Goal: Task Accomplishment & Management: Manage account settings

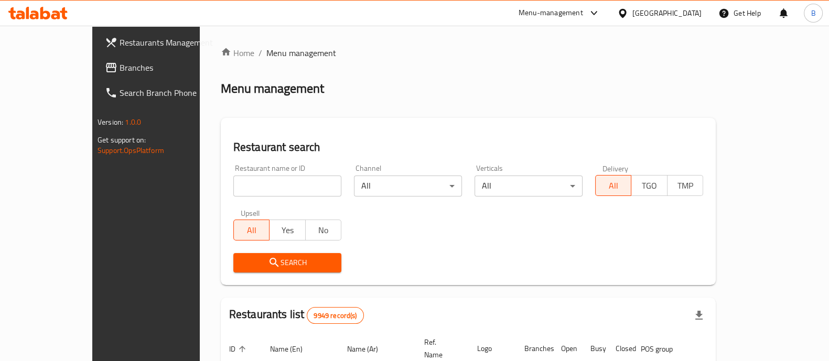
click at [711, 95] on div "Menu management" at bounding box center [468, 88] width 495 height 17
click at [290, 185] on input "search" at bounding box center [287, 186] width 108 height 21
type input "[PERSON_NAME]'s"
click button "Search" at bounding box center [287, 262] width 108 height 19
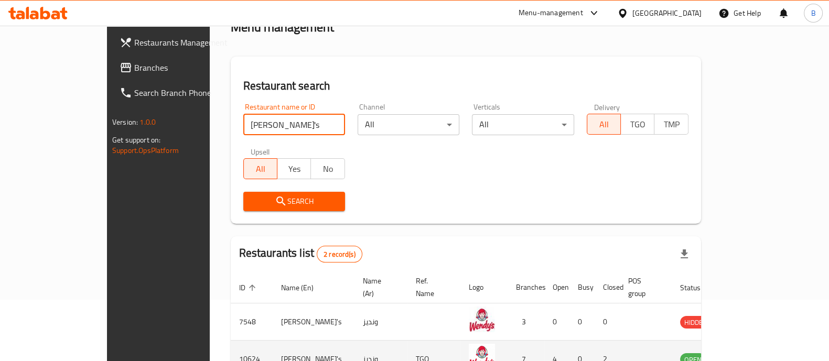
scroll to position [123, 0]
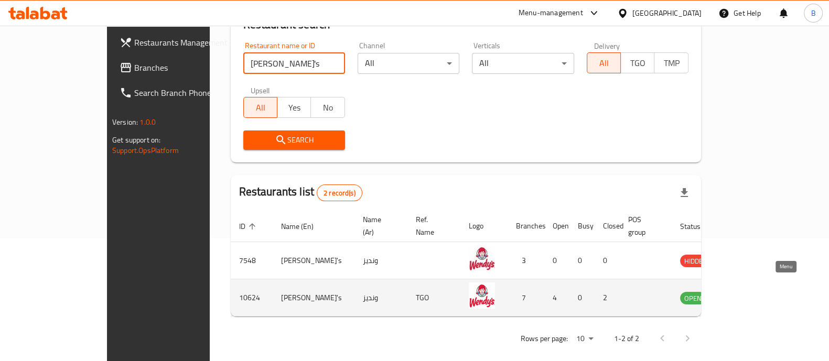
click at [747, 294] on icon "enhanced table" at bounding box center [742, 298] width 12 height 9
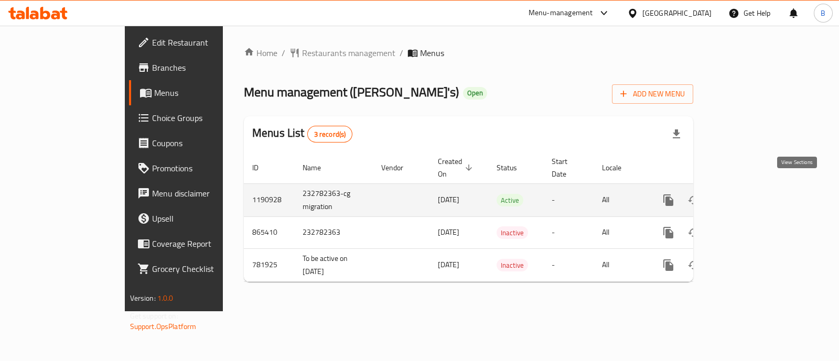
click at [757, 194] on link "enhanced table" at bounding box center [743, 200] width 25 height 25
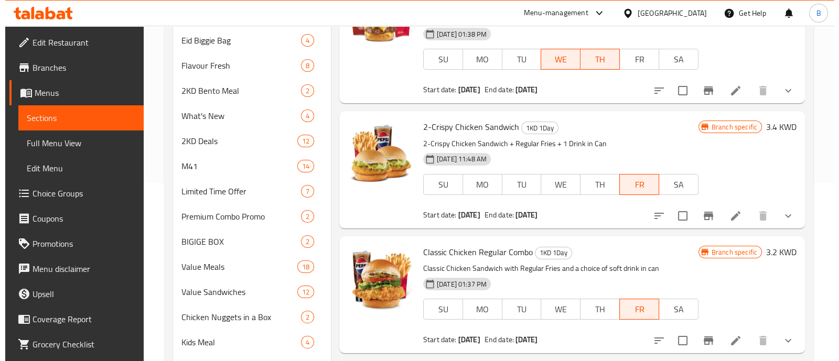
scroll to position [131, 0]
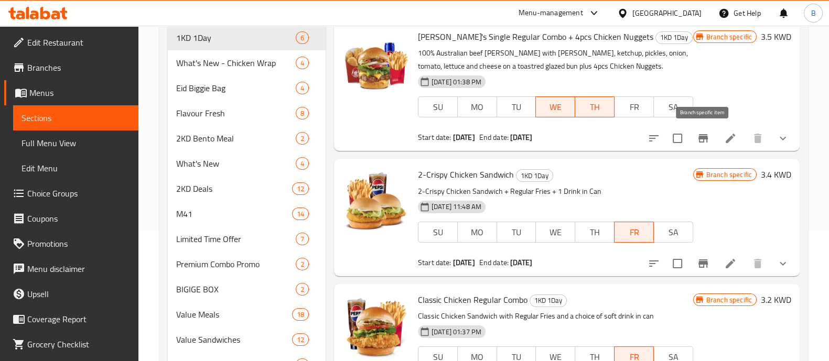
click at [701, 138] on icon "Branch-specific-item" at bounding box center [702, 138] width 9 height 8
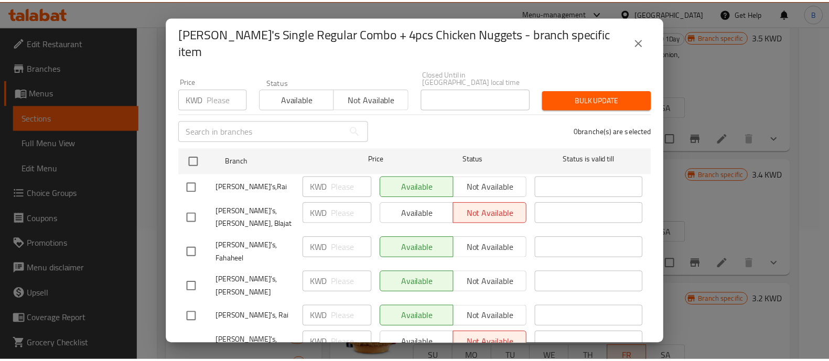
scroll to position [0, 0]
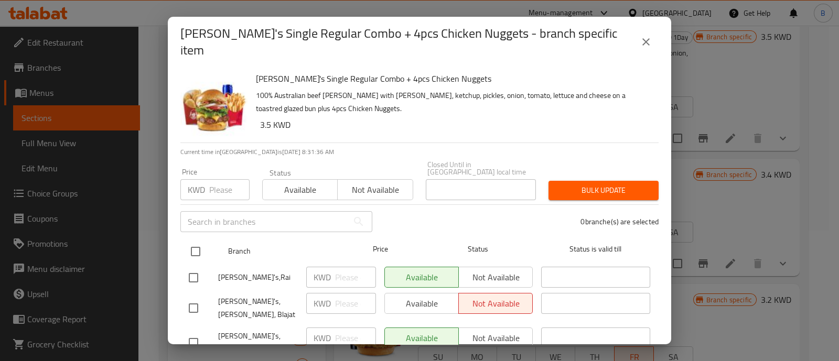
click at [197, 241] on input "checkbox" at bounding box center [196, 252] width 22 height 22
checkbox input "true"
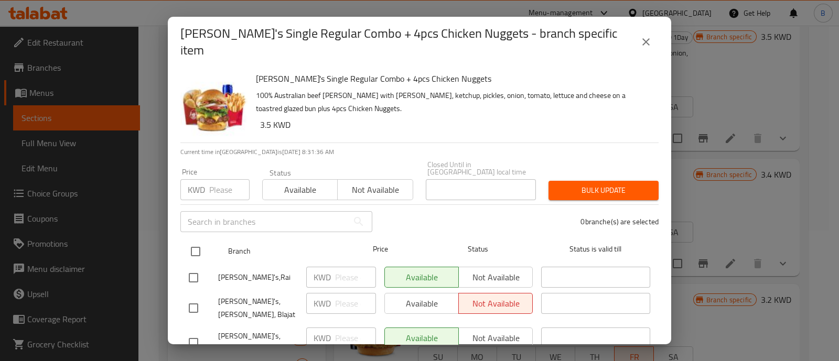
checkbox input "true"
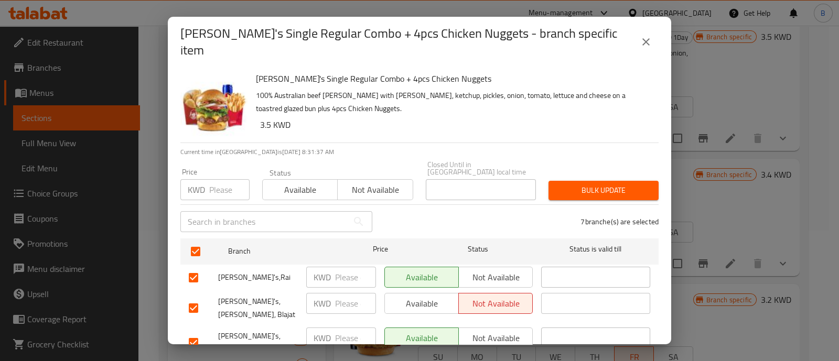
click at [287, 182] on span "Available" at bounding box center [300, 189] width 67 height 15
click at [586, 184] on span "Bulk update" at bounding box center [603, 190] width 93 height 13
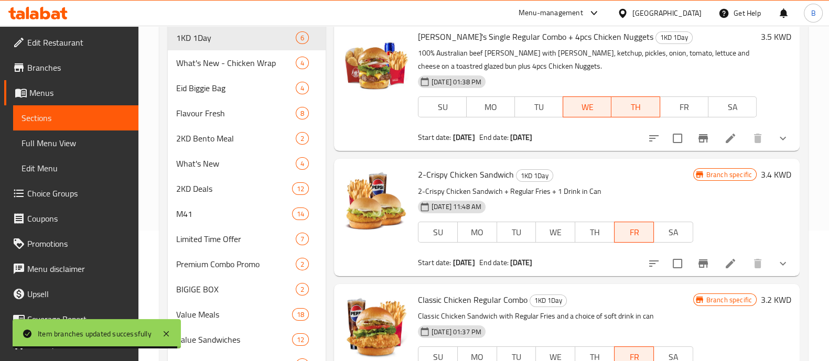
click at [721, 140] on li at bounding box center [730, 138] width 29 height 19
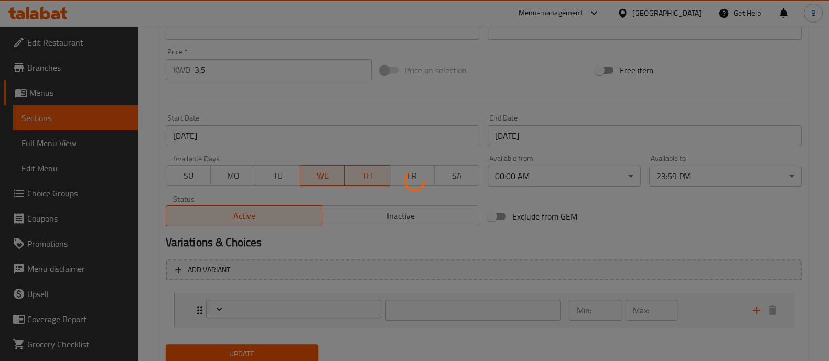
scroll to position [411, 0]
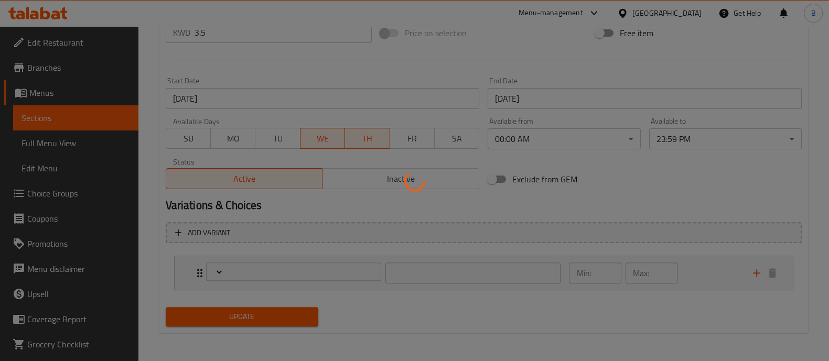
type input "اختر مشروبًا"
type input "1"
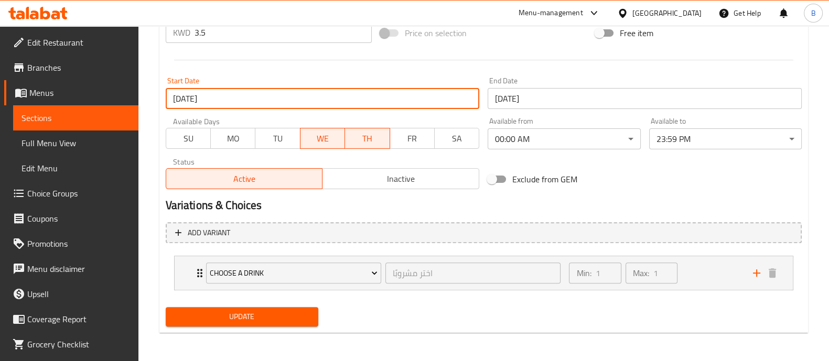
click at [359, 98] on input "[DATE]" at bounding box center [323, 98] width 314 height 21
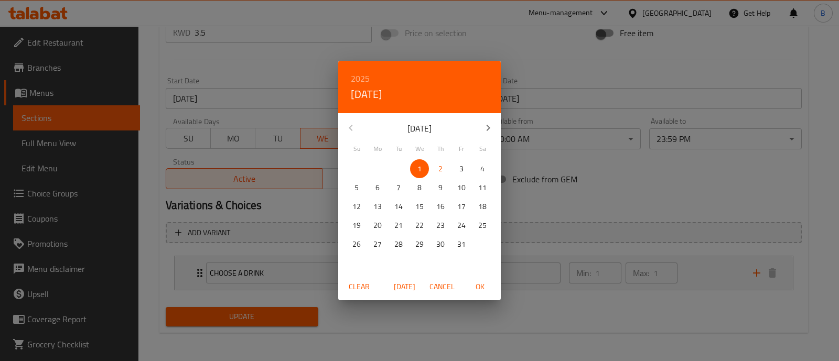
click at [442, 165] on span "2" at bounding box center [440, 169] width 19 height 13
click at [483, 292] on span "OK" at bounding box center [479, 286] width 25 height 13
type input "[DATE]"
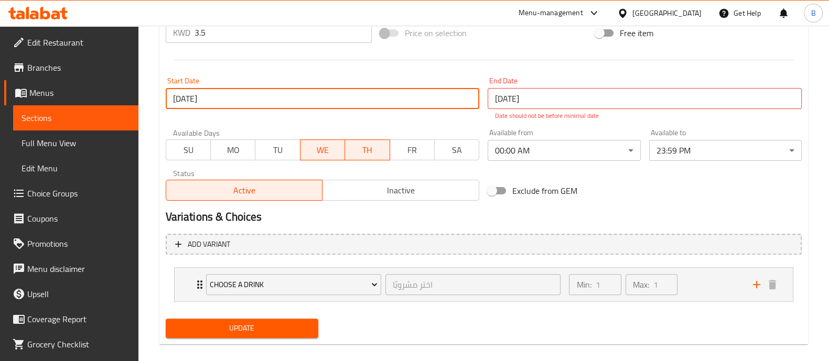
click at [546, 90] on input "[DATE]" at bounding box center [645, 98] width 314 height 21
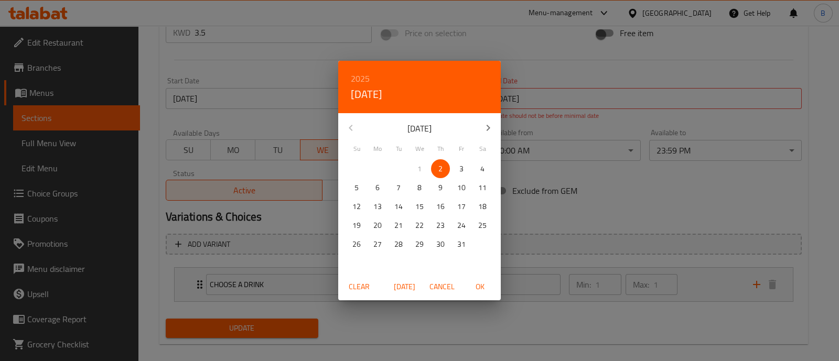
click at [441, 164] on p "2" at bounding box center [440, 169] width 4 height 13
click at [479, 287] on span "OK" at bounding box center [479, 286] width 25 height 13
type input "[DATE]"
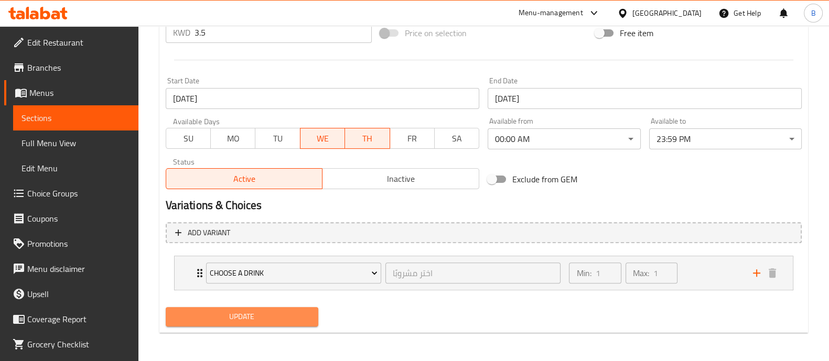
click at [278, 311] on span "Update" at bounding box center [242, 316] width 136 height 13
